Goal: Task Accomplishment & Management: Manage account settings

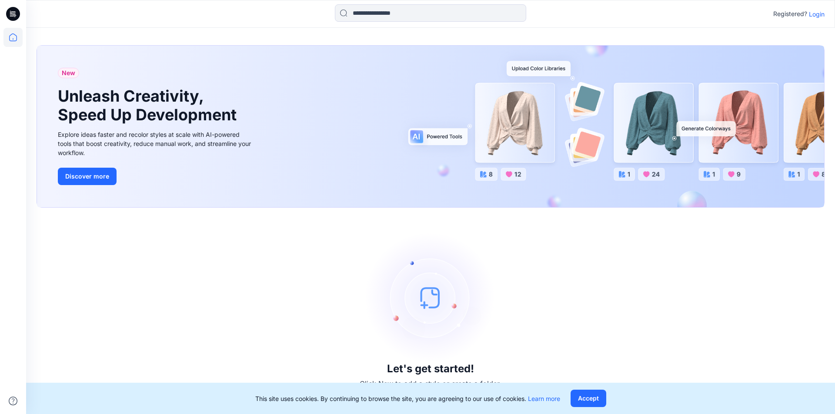
click at [815, 12] on p "Login" at bounding box center [817, 14] width 16 height 9
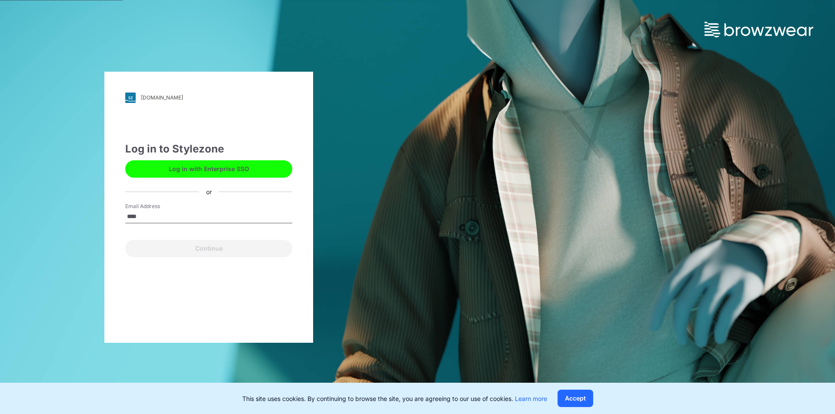
type input "**********"
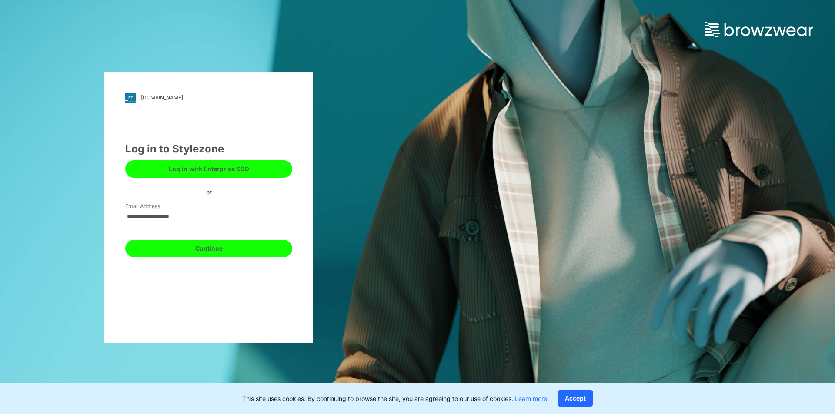
click at [215, 248] on button "Continue" at bounding box center [208, 248] width 167 height 17
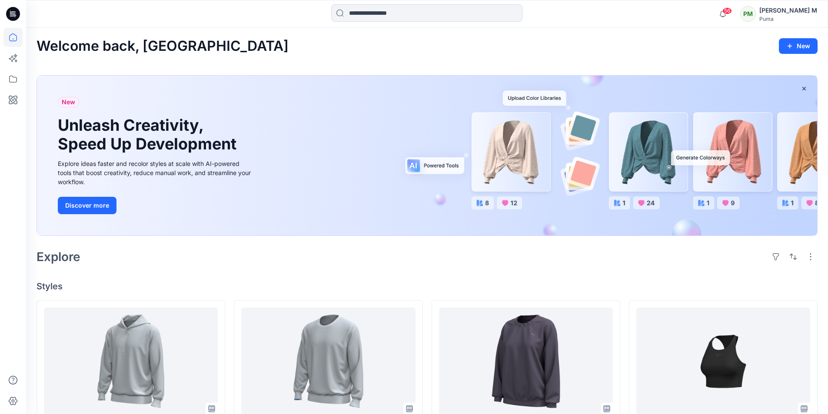
click at [547, 96] on div "New Unleash Creativity, Speed Up Development Explore ideas faster and recolor s…" at bounding box center [427, 156] width 780 height 160
click at [585, 128] on div "New Unleash Creativity, Speed Up Development Explore ideas faster and recolor s…" at bounding box center [427, 156] width 780 height 160
click at [89, 208] on button "Discover more" at bounding box center [87, 205] width 59 height 17
click at [800, 10] on div "[PERSON_NAME] M" at bounding box center [789, 10] width 58 height 10
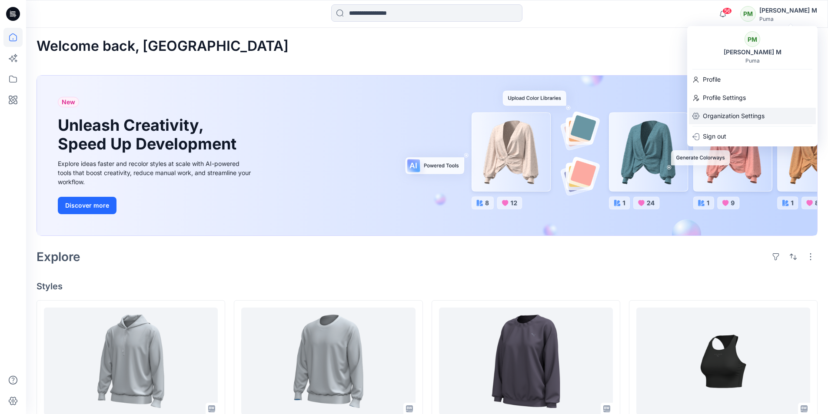
click at [739, 117] on p "Organization Settings" at bounding box center [734, 116] width 62 height 17
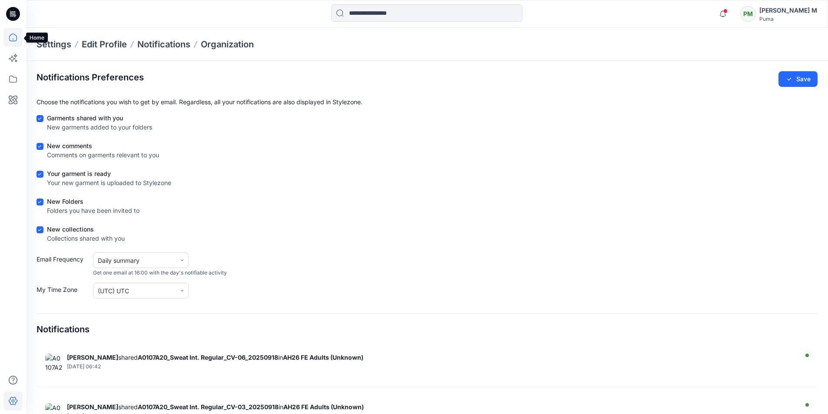
click at [11, 39] on icon at bounding box center [12, 37] width 19 height 19
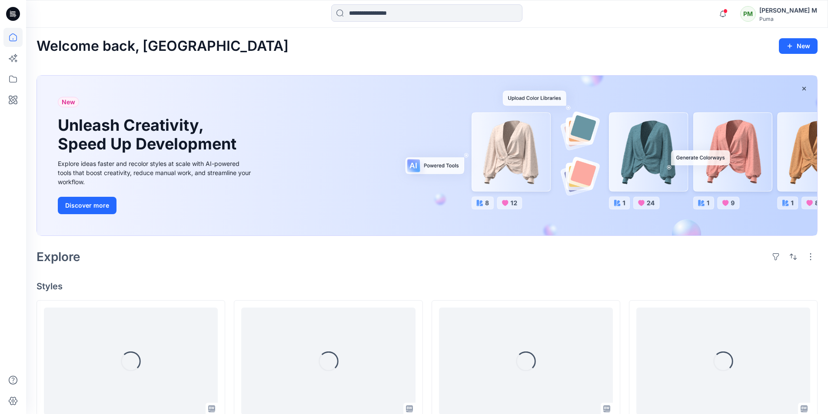
click at [14, 15] on icon at bounding box center [14, 15] width 3 height 0
click at [14, 38] on icon at bounding box center [12, 37] width 19 height 19
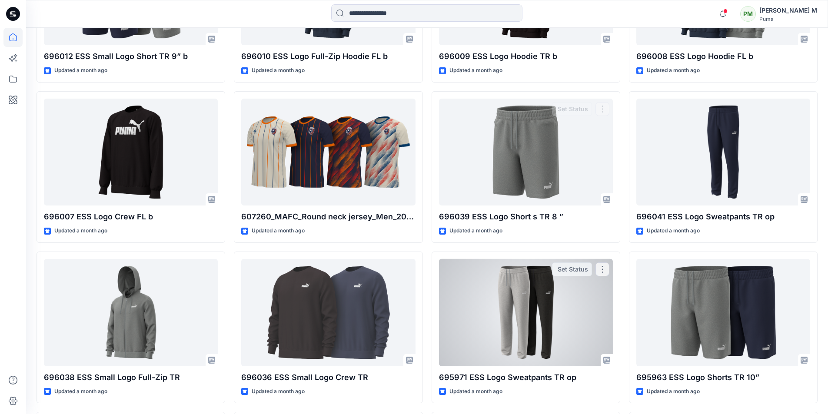
scroll to position [696, 0]
